Goal: Information Seeking & Learning: Check status

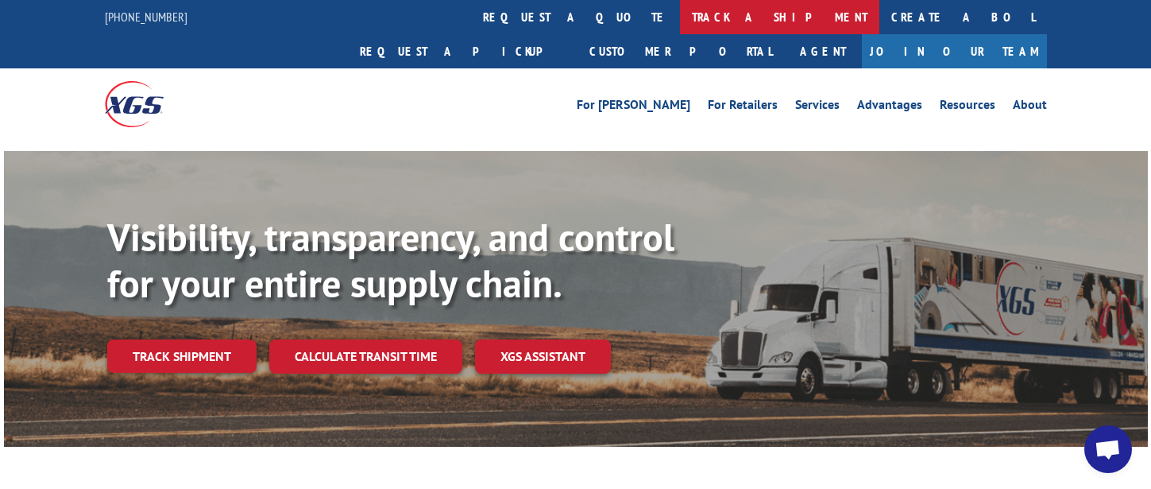
drag, startPoint x: 0, startPoint y: 0, endPoint x: 502, endPoint y: 12, distance: 502.2
click at [680, 12] on link "track a shipment" at bounding box center [779, 17] width 199 height 34
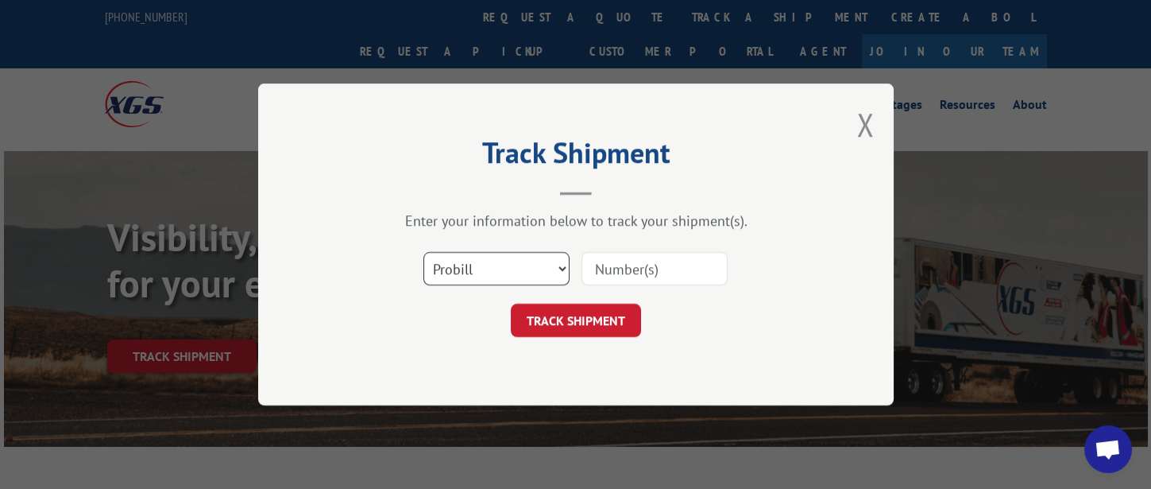
click at [512, 273] on select "Select category... Probill BOL PO" at bounding box center [496, 268] width 146 height 33
select select "bol"
click at [423, 252] on select "Select category... Probill BOL PO" at bounding box center [496, 268] width 146 height 33
click at [624, 269] on input at bounding box center [655, 268] width 146 height 33
type input "317220"
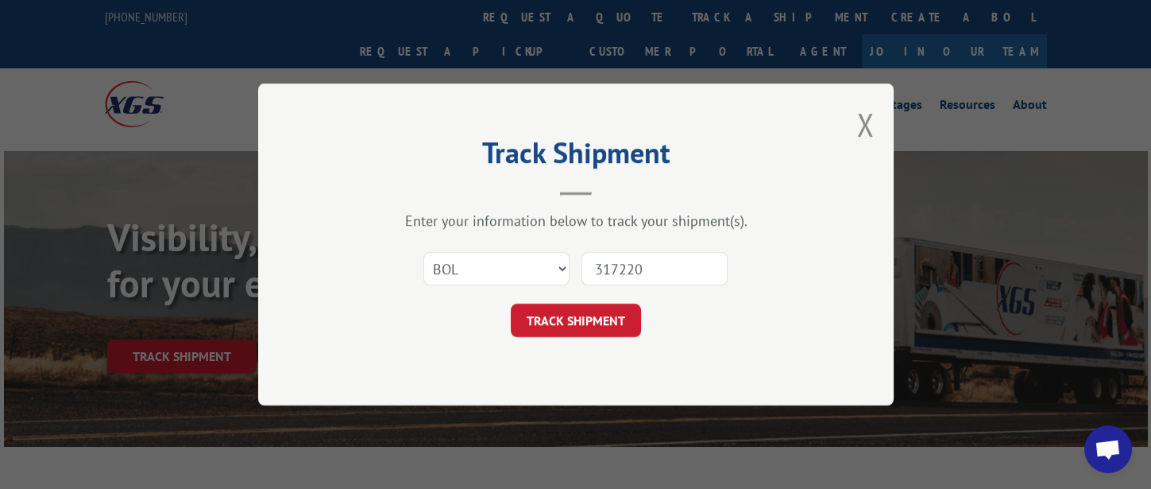
click button "TRACK SHIPMENT" at bounding box center [576, 319] width 130 height 33
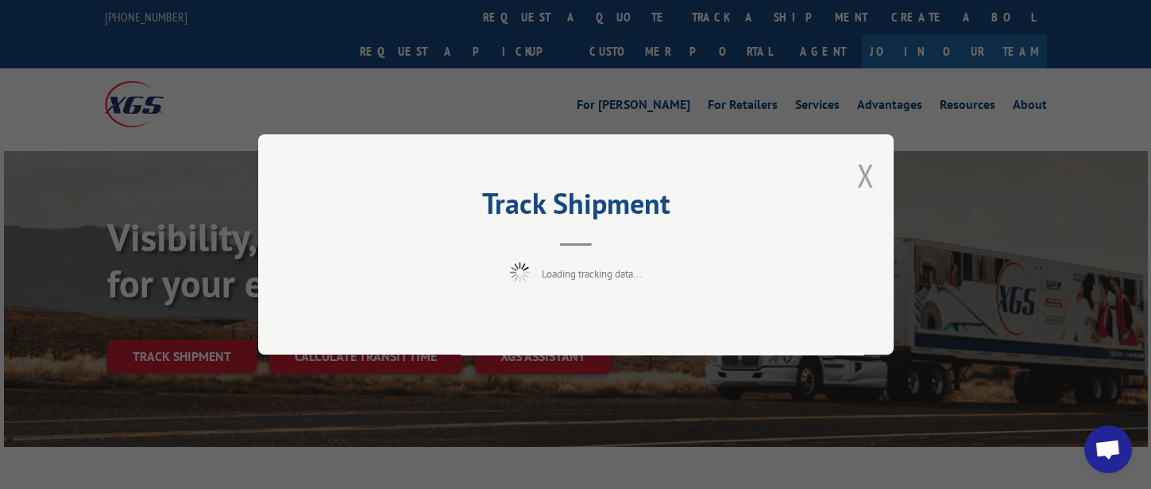
click at [860, 172] on button "Close modal" at bounding box center [864, 175] width 17 height 42
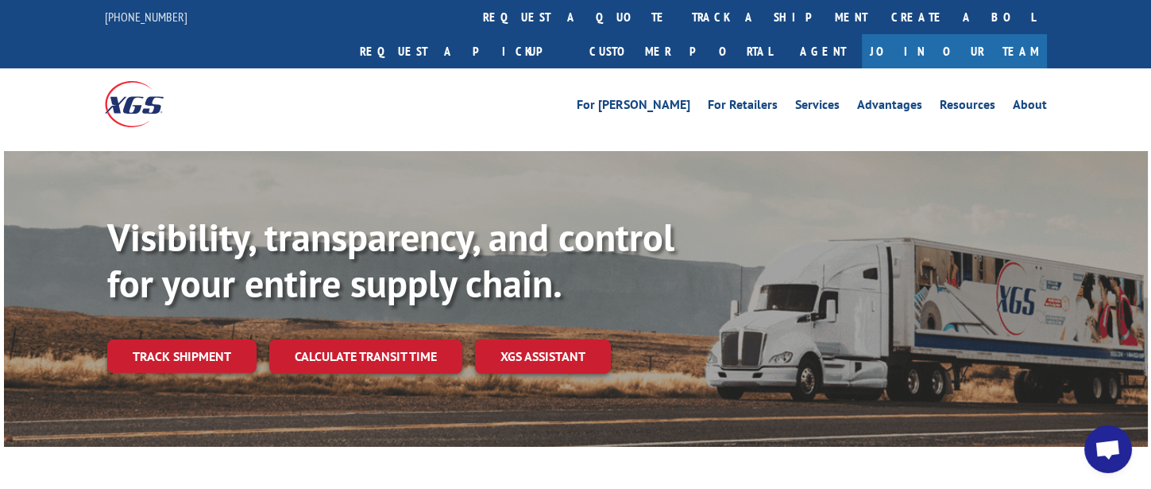
click at [680, 25] on link "track a shipment" at bounding box center [779, 17] width 199 height 34
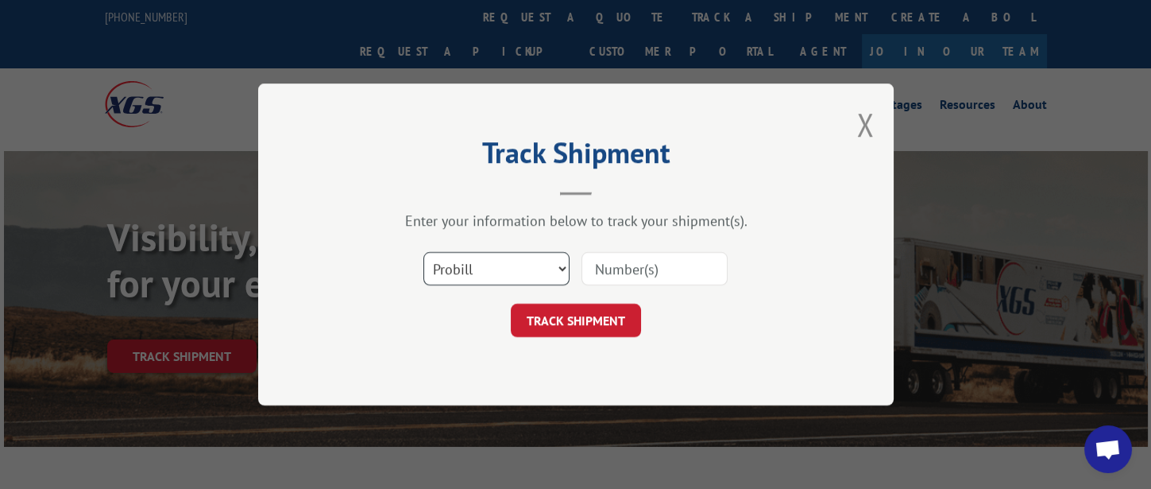
click at [517, 265] on select "Select category... Probill BOL PO" at bounding box center [496, 268] width 146 height 33
select select "bol"
click at [423, 252] on select "Select category... Probill BOL PO" at bounding box center [496, 268] width 146 height 33
click at [652, 269] on input at bounding box center [655, 268] width 146 height 33
type input "317220"
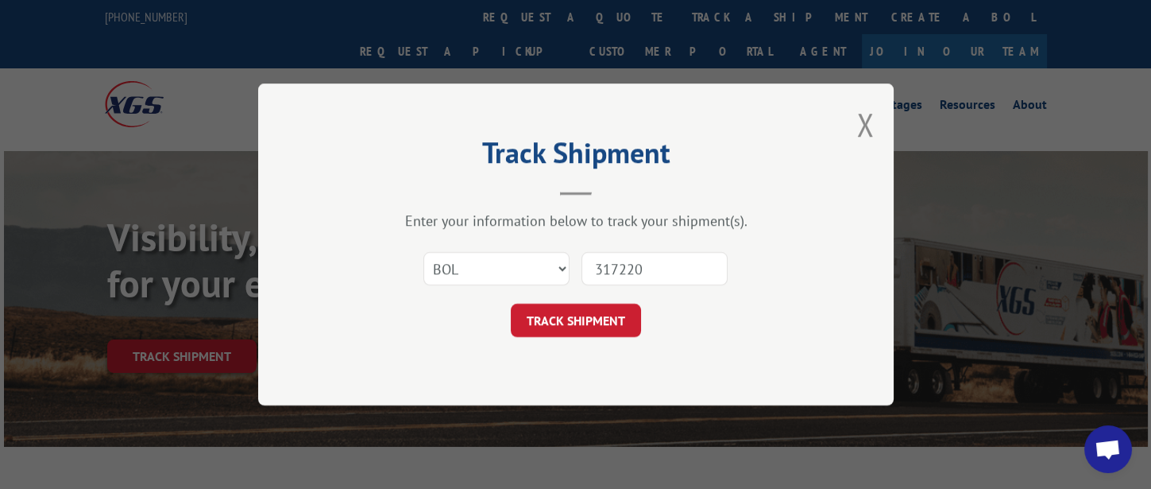
click button "TRACK SHIPMENT" at bounding box center [576, 319] width 130 height 33
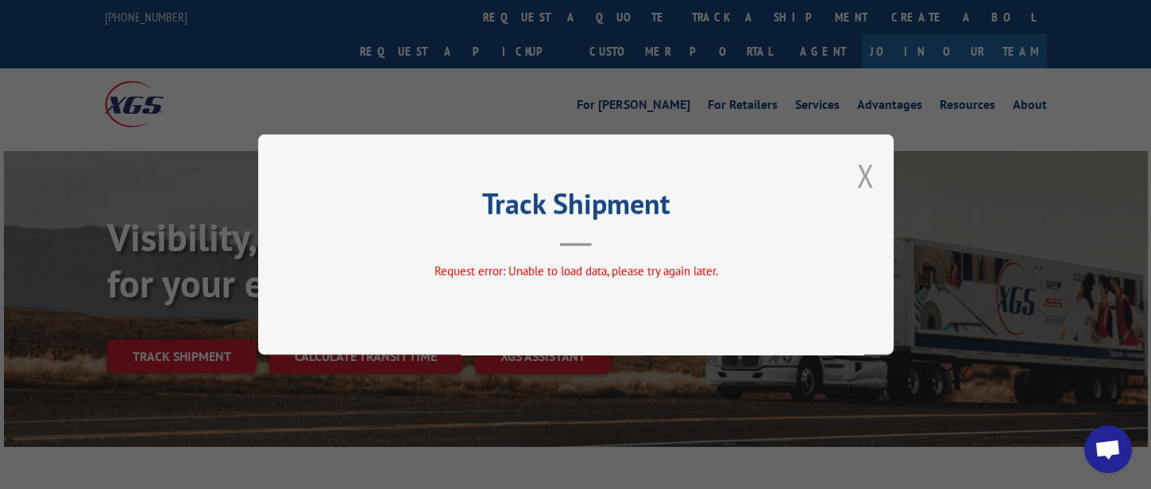
click at [862, 169] on button "Close modal" at bounding box center [864, 175] width 17 height 42
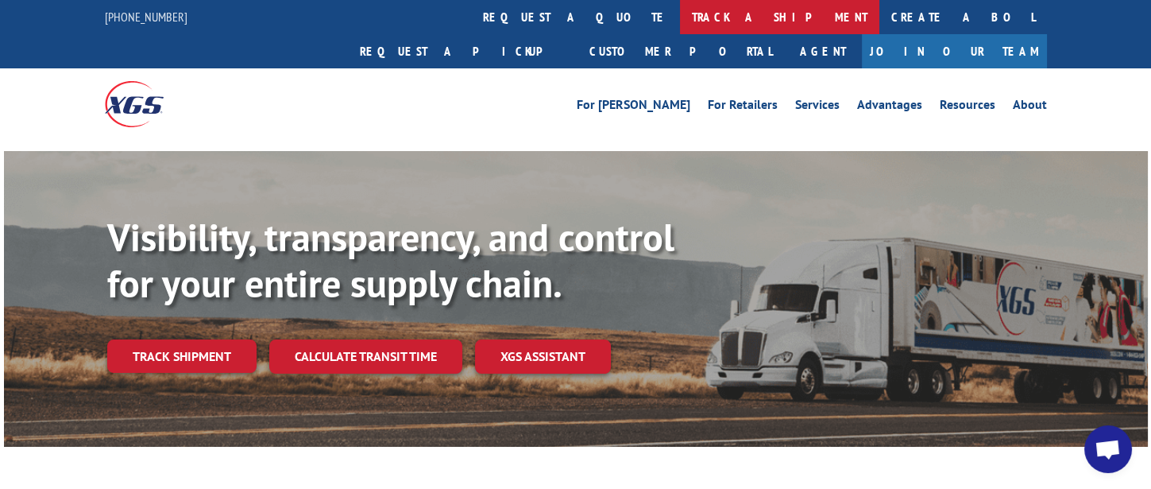
click at [680, 17] on link "track a shipment" at bounding box center [779, 17] width 199 height 34
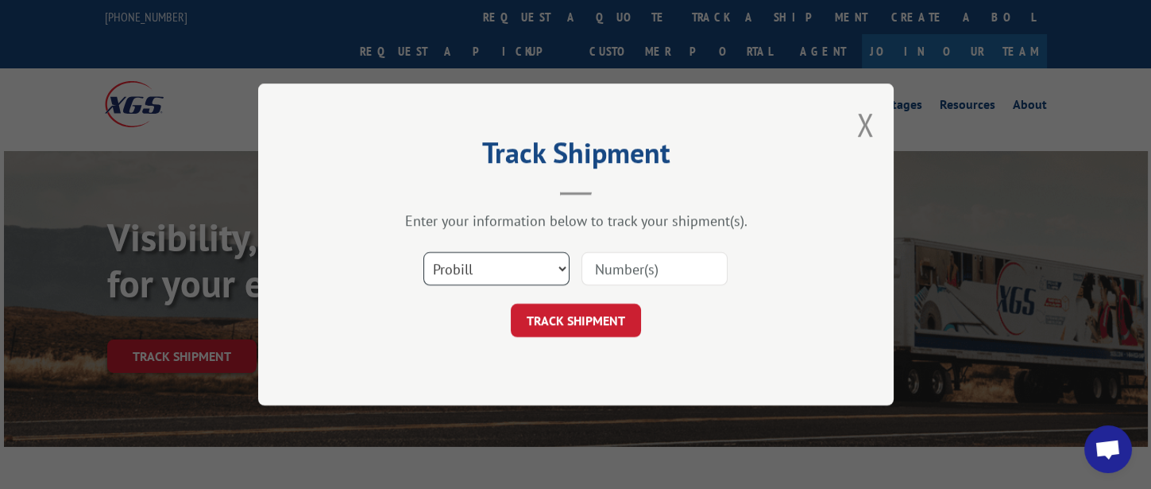
click at [513, 269] on select "Select category... Probill BOL PO" at bounding box center [496, 268] width 146 height 33
select select "bol"
click at [423, 252] on select "Select category... Probill BOL PO" at bounding box center [496, 268] width 146 height 33
click at [671, 265] on input at bounding box center [655, 268] width 146 height 33
type input "317220"
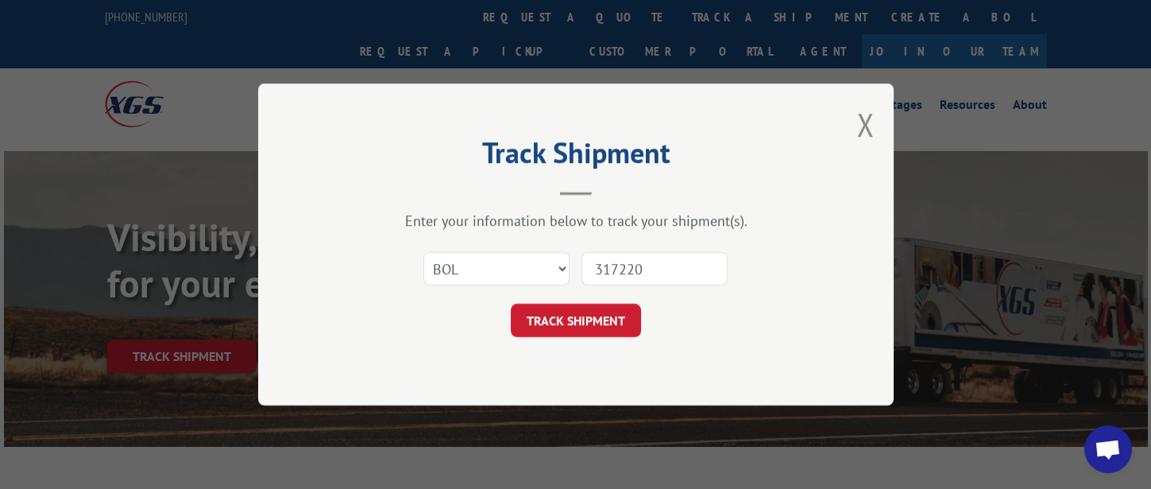
click button "TRACK SHIPMENT" at bounding box center [576, 319] width 130 height 33
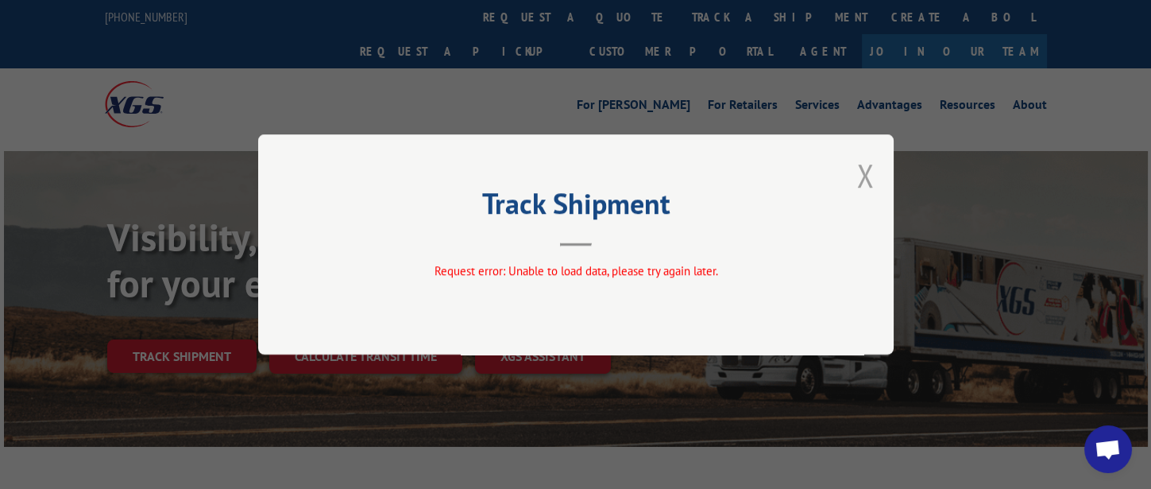
click at [864, 176] on button "Close modal" at bounding box center [864, 175] width 17 height 42
